Goal: Navigation & Orientation: Understand site structure

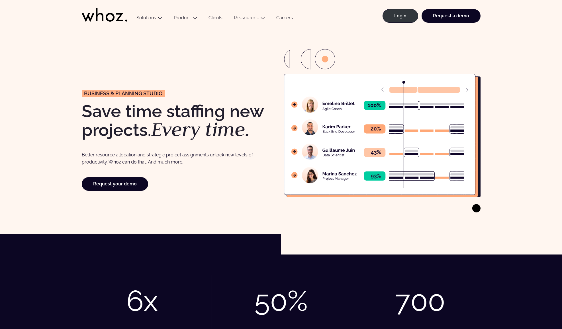
click at [108, 19] on icon at bounding box center [105, 15] width 46 height 14
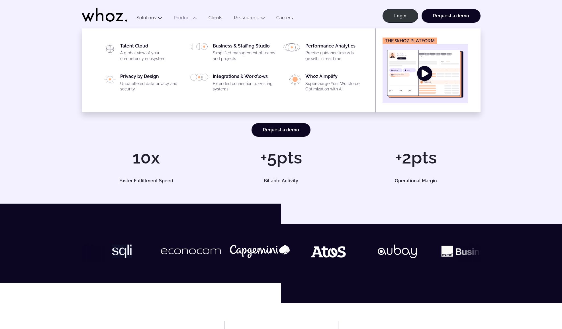
click at [433, 73] on img "Main" at bounding box center [425, 74] width 76 height 48
